Goal: Transaction & Acquisition: Obtain resource

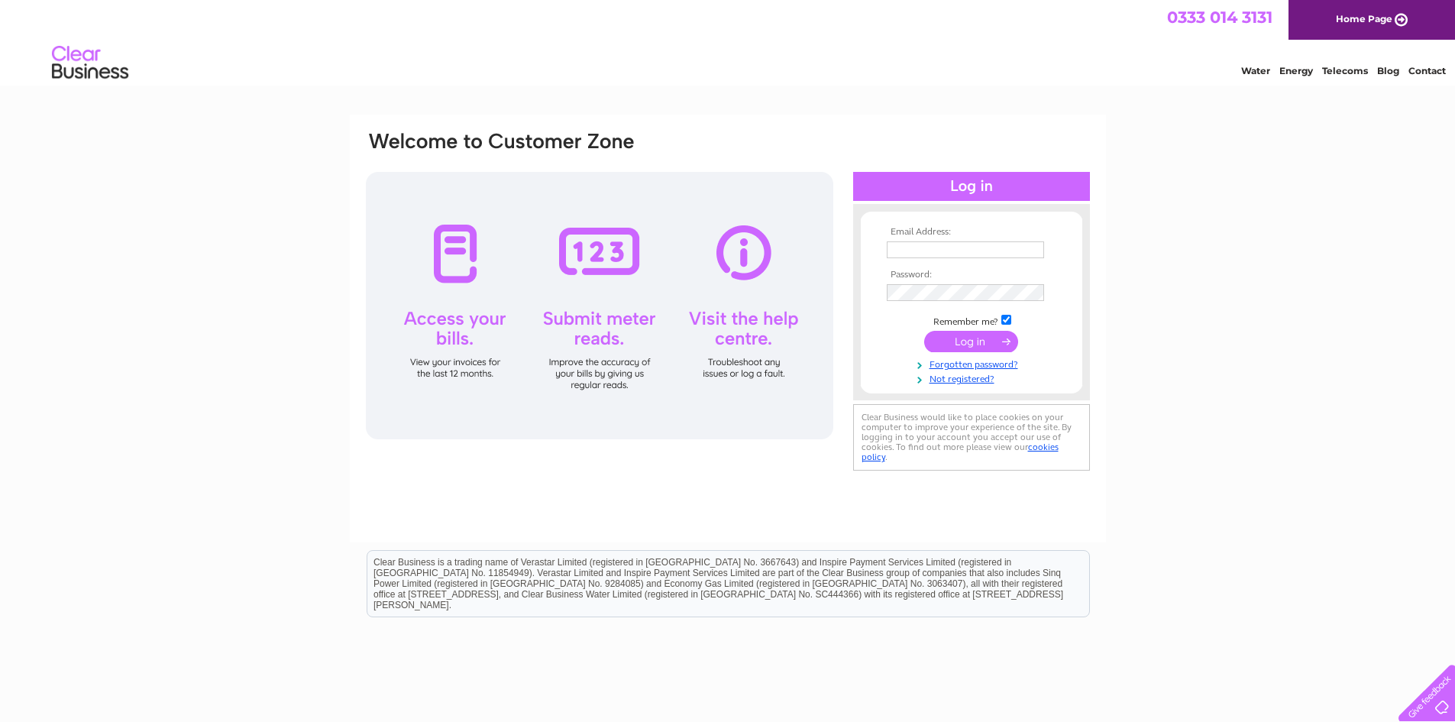
click at [974, 244] on input "text" at bounding box center [965, 249] width 157 height 17
type input "accounts@xsaviation.com"
click at [971, 344] on input "submit" at bounding box center [971, 341] width 94 height 21
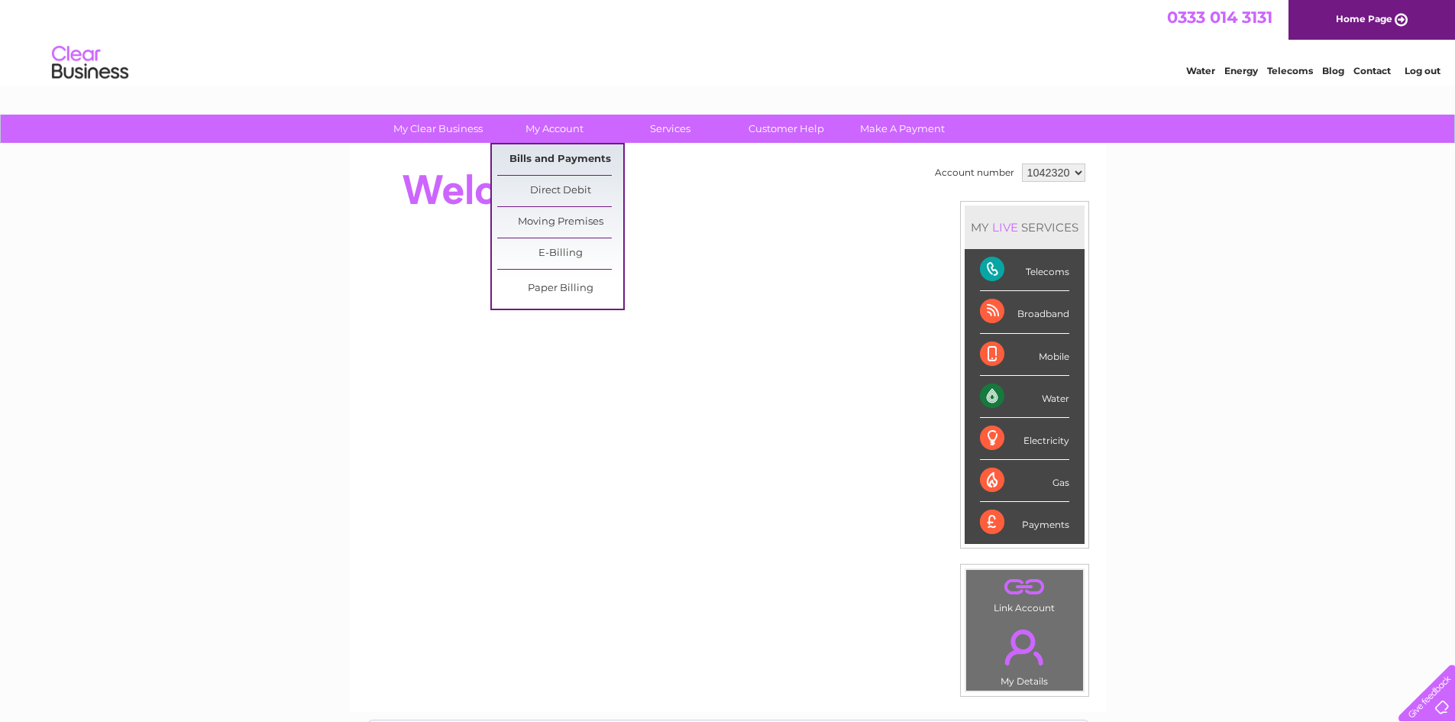
click at [549, 153] on link "Bills and Payments" at bounding box center [560, 159] width 126 height 31
click at [565, 259] on link "E-Billing" at bounding box center [560, 253] width 126 height 31
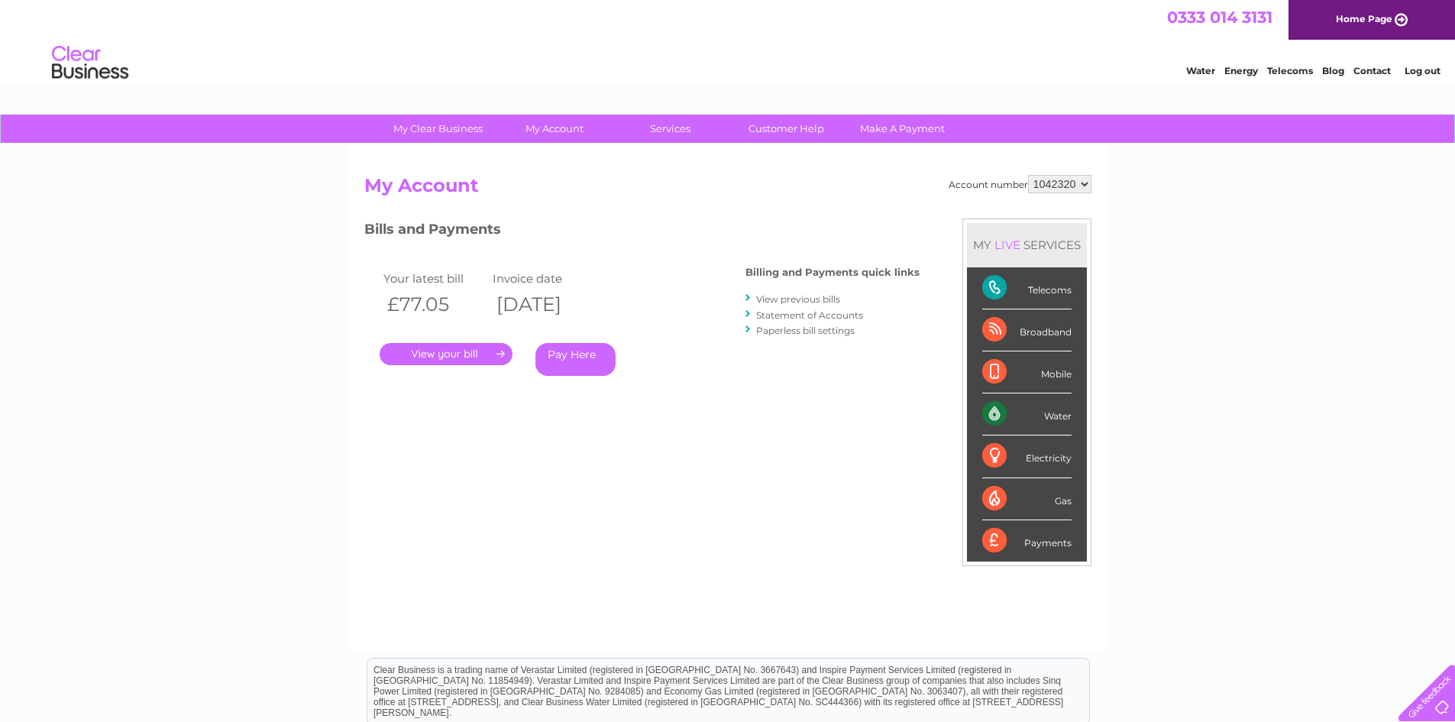
click at [476, 354] on link "." at bounding box center [446, 354] width 133 height 22
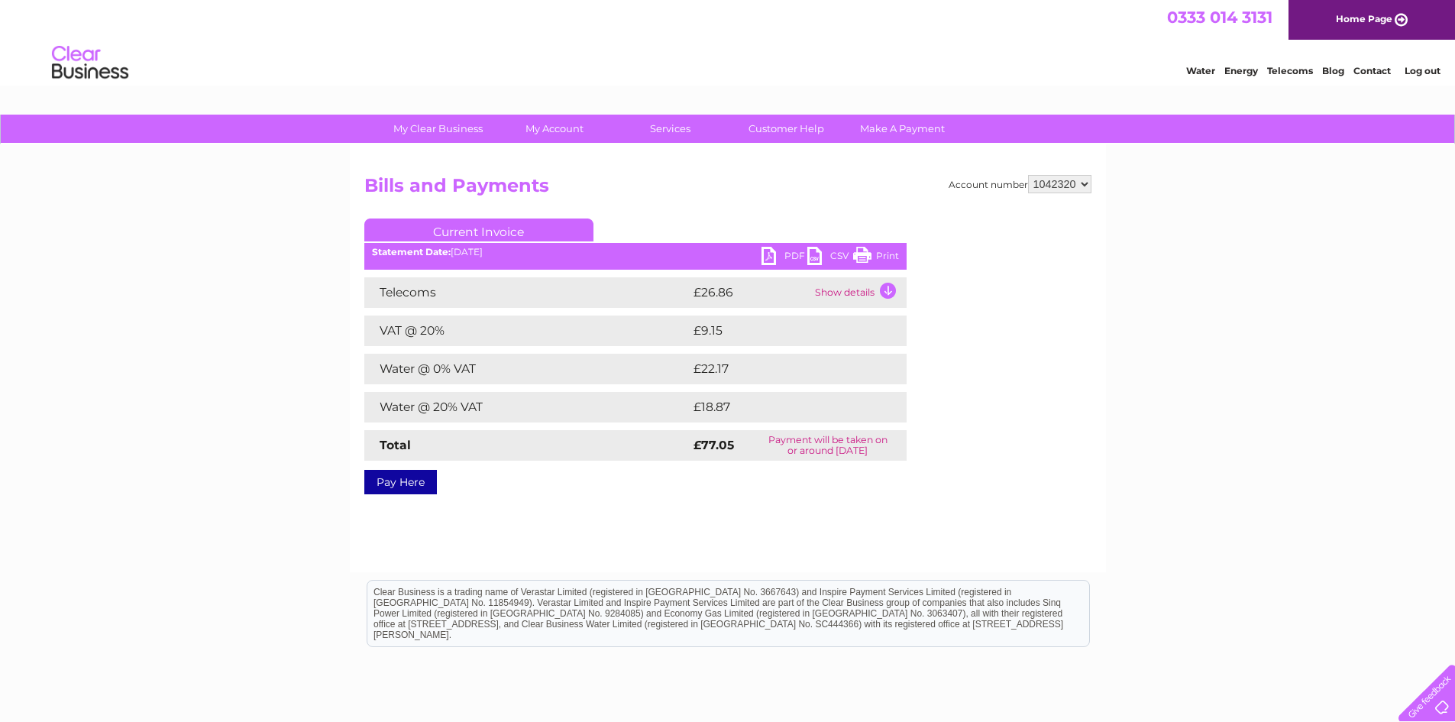
click at [789, 253] on link "PDF" at bounding box center [784, 258] width 46 height 22
click at [1282, 253] on div "My Clear Business Login Details My Details My Preferences Link Account My Accou…" at bounding box center [727, 474] width 1455 height 719
drag, startPoint x: 1424, startPoint y: 63, endPoint x: 1422, endPoint y: 76, distance: 12.4
click at [1423, 69] on li "Log out" at bounding box center [1423, 70] width 46 height 19
click at [1373, 257] on div "My Clear Business Login Details My Details My Preferences Link Account My Accou…" at bounding box center [727, 474] width 1455 height 719
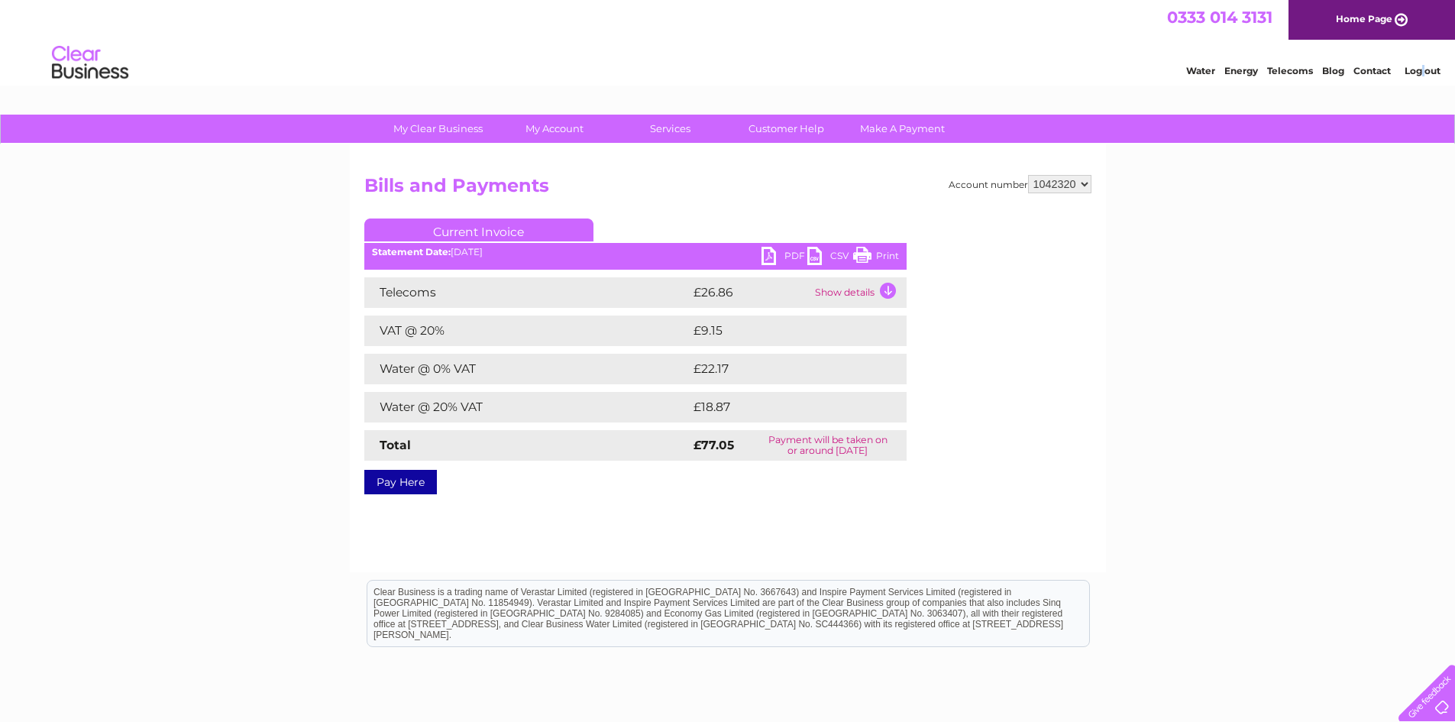
click at [1423, 68] on link "Log out" at bounding box center [1422, 70] width 36 height 11
